Goal: Task Accomplishment & Management: Manage account settings

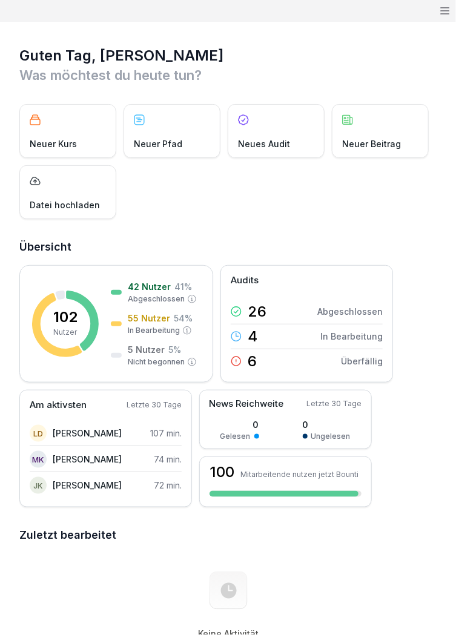
click at [442, 8] on icon at bounding box center [445, 11] width 12 height 12
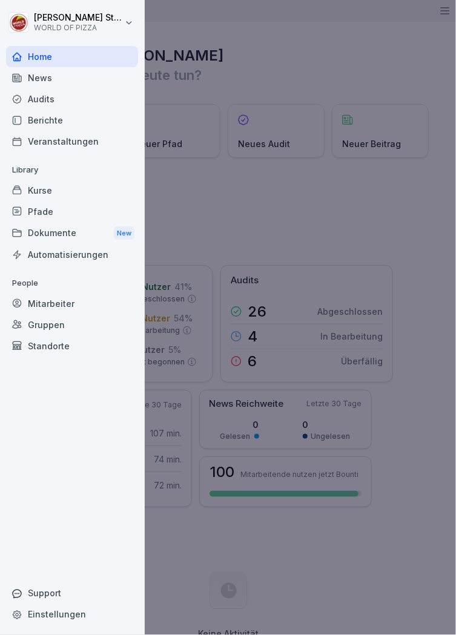
click at [51, 300] on div "Mitarbeiter" at bounding box center [72, 303] width 132 height 21
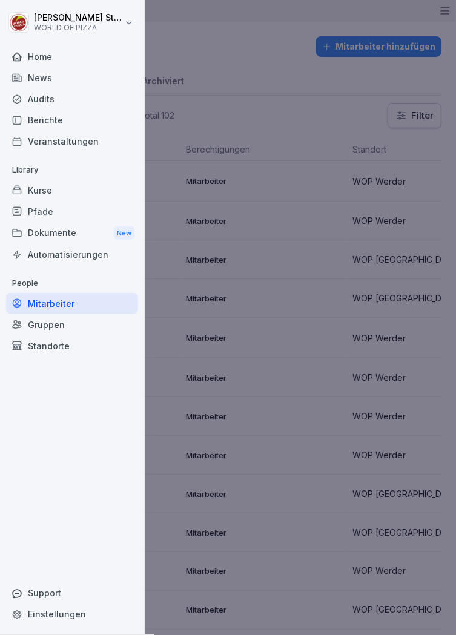
click at [243, 65] on div at bounding box center [228, 317] width 456 height 635
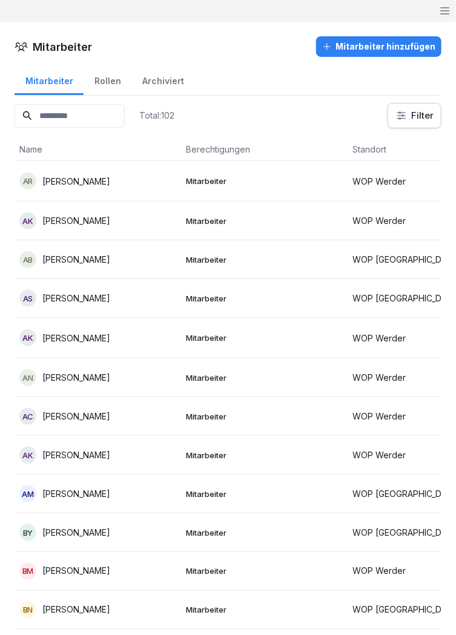
click at [406, 116] on html "[PERSON_NAME] WORLD OF PIZZA Home News Audits Berichte Veranstaltungen Library …" at bounding box center [228, 317] width 456 height 635
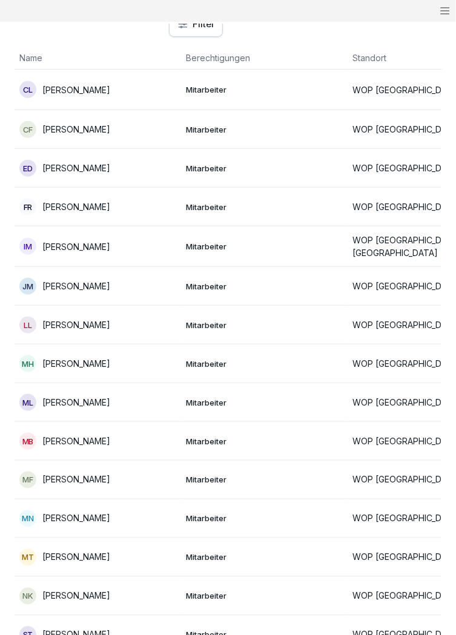
scroll to position [141, 0]
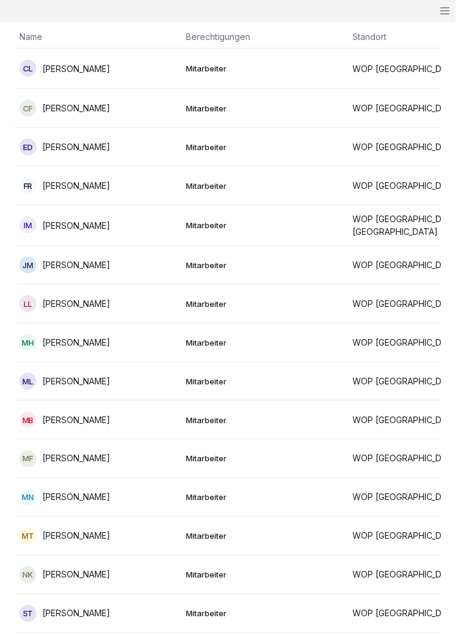
click at [186, 454] on p "Mitarbeiter" at bounding box center [264, 459] width 157 height 11
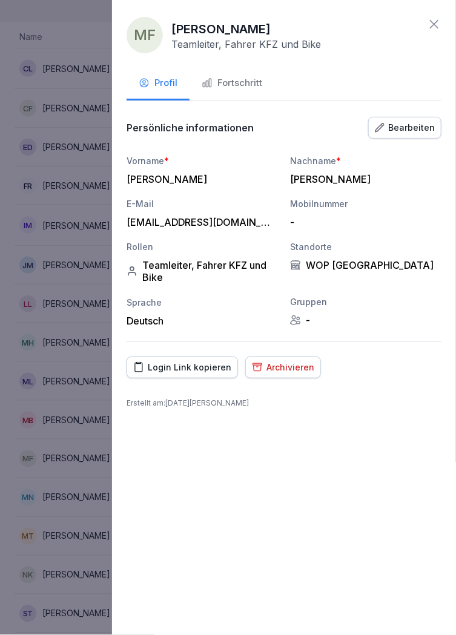
click at [244, 82] on div "Fortschritt" at bounding box center [232, 83] width 61 height 14
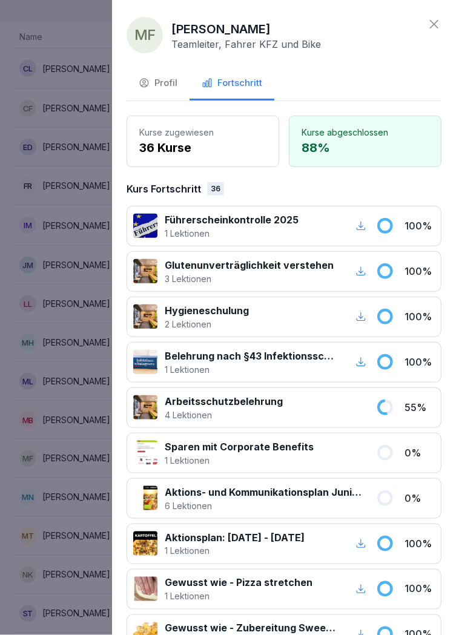
click at [87, 33] on div at bounding box center [228, 317] width 456 height 635
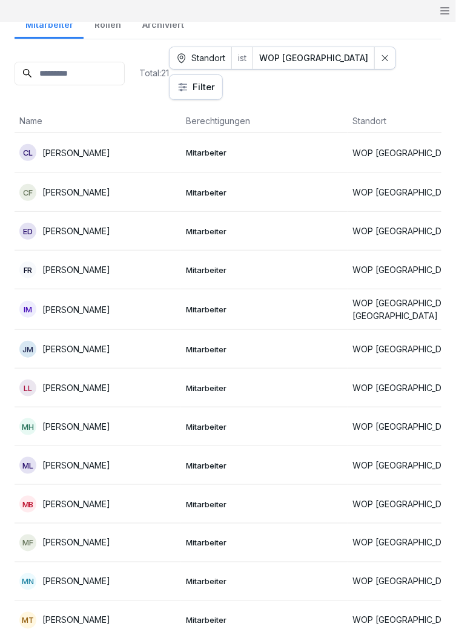
scroll to position [0, 0]
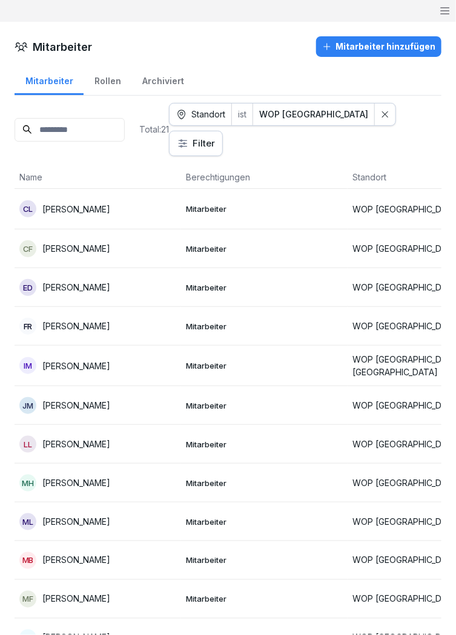
click at [444, 10] on icon at bounding box center [445, 11] width 12 height 12
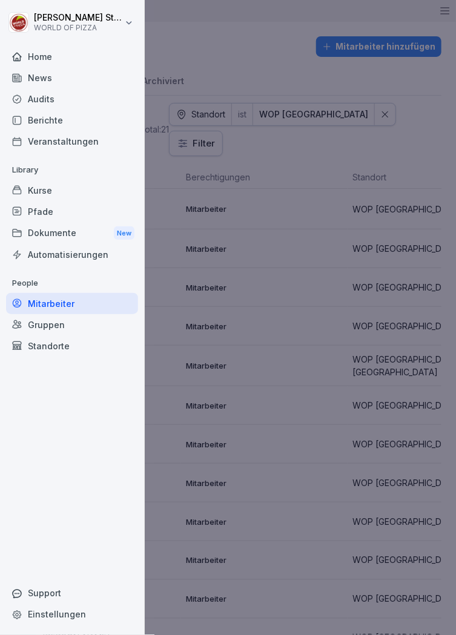
click at [82, 19] on div at bounding box center [228, 317] width 456 height 635
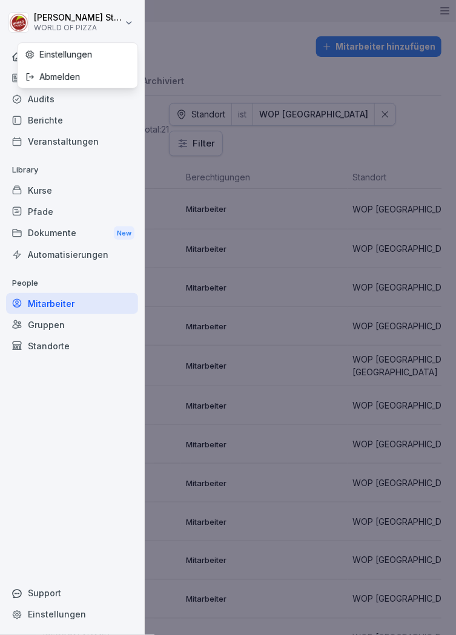
click at [55, 79] on div "Abmelden" at bounding box center [78, 76] width 120 height 22
